Goal: Check status: Check status

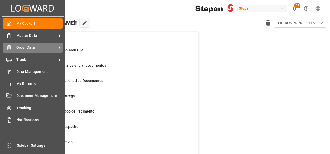
click at [22, 47] on span "Order Data" at bounding box center [36, 47] width 41 height 5
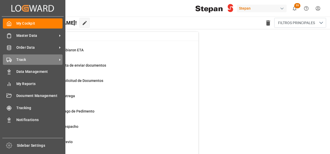
click at [21, 59] on span "Track" at bounding box center [36, 59] width 41 height 5
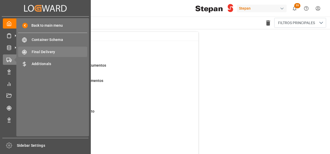
click at [37, 51] on span "Final Delivery" at bounding box center [60, 51] width 56 height 5
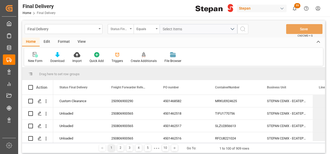
click at [123, 29] on div "Status Final Delivery" at bounding box center [119, 28] width 18 height 6
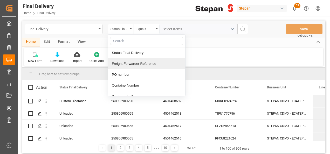
click at [124, 65] on div "Freight Forwarder Reference" at bounding box center [146, 63] width 77 height 11
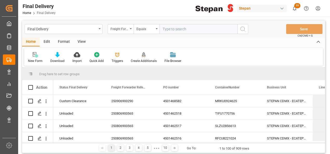
click at [177, 26] on input "text" at bounding box center [198, 29] width 78 height 10
type input "250906900400"
click at [245, 30] on icon "search button" at bounding box center [242, 29] width 6 height 6
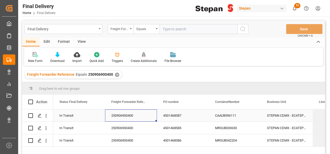
click at [113, 114] on div "250906900400" at bounding box center [131, 115] width 52 height 12
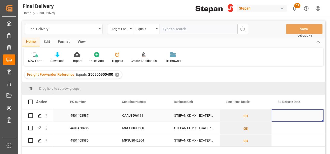
scroll to position [0, 145]
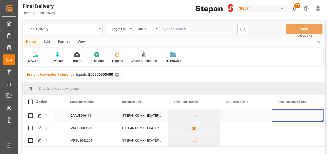
click at [234, 117] on div "Press SPACE to select this row." at bounding box center [245, 115] width 52 height 12
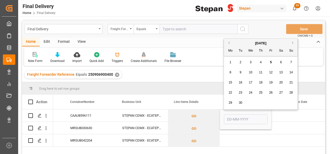
click at [259, 63] on div "4" at bounding box center [260, 62] width 6 height 6
type input "[DATE]"
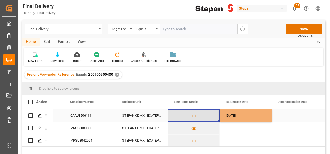
click at [213, 117] on button "Press SPACE to select this row." at bounding box center [193, 116] width 51 height 12
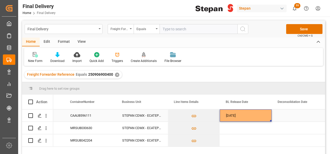
click at [261, 117] on div "[DATE]" at bounding box center [245, 115] width 52 height 12
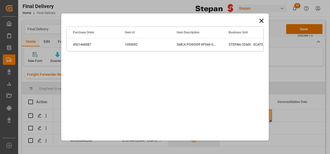
drag, startPoint x: 271, startPoint y: 120, endPoint x: 271, endPoint y: 131, distance: 10.6
click at [271, 131] on div "Drag here to set row groups Drag here to set column labels Purchase Order Item …" at bounding box center [165, 77] width 330 height 154
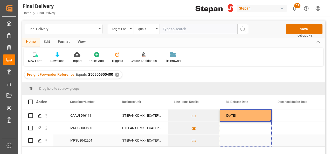
drag, startPoint x: 271, startPoint y: 120, endPoint x: 269, endPoint y: 141, distance: 21.3
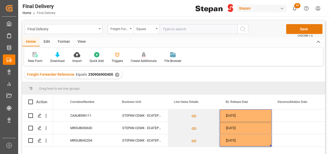
click at [295, 30] on button "Save" at bounding box center [304, 29] width 36 height 10
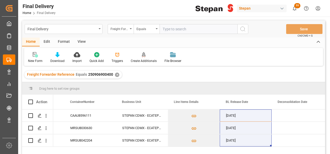
click at [115, 75] on div "✕" at bounding box center [117, 75] width 4 height 4
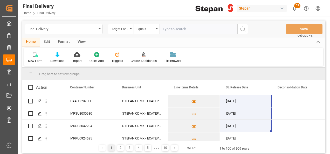
scroll to position [0, 145]
click at [171, 29] on input "text" at bounding box center [198, 29] width 78 height 10
paste input "250906900046"
type input "250906900046"
click at [244, 30] on icon "search button" at bounding box center [242, 29] width 6 height 6
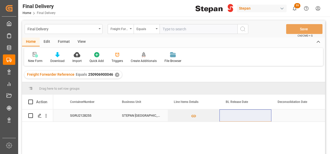
click at [239, 116] on div "Press SPACE to select this row." at bounding box center [245, 115] width 52 height 12
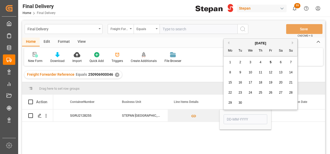
click at [260, 62] on span "4" at bounding box center [260, 62] width 2 height 4
type input "[DATE]"
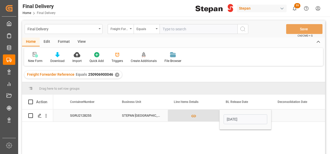
click at [210, 112] on button "Press SPACE to select this row." at bounding box center [193, 116] width 51 height 12
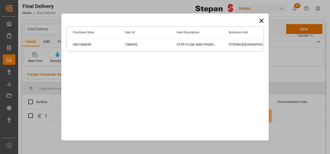
click at [300, 30] on div "Drag here to set row groups Drag here to set column labels Purchase Order Item …" at bounding box center [165, 77] width 330 height 154
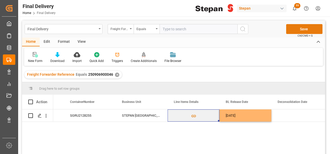
click at [296, 30] on button "Save" at bounding box center [304, 29] width 36 height 10
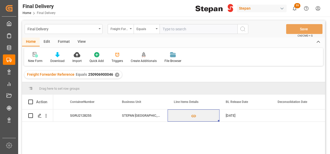
click at [115, 75] on div "✕" at bounding box center [117, 75] width 4 height 4
